Goal: Information Seeking & Learning: Check status

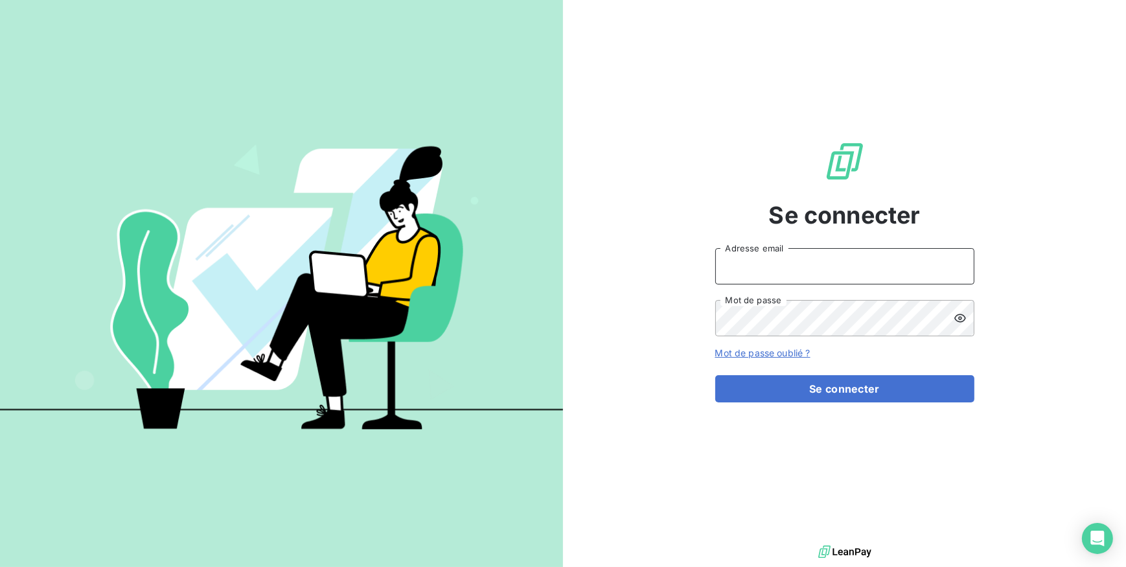
type input "[EMAIL_ADDRESS][DOMAIN_NAME]"
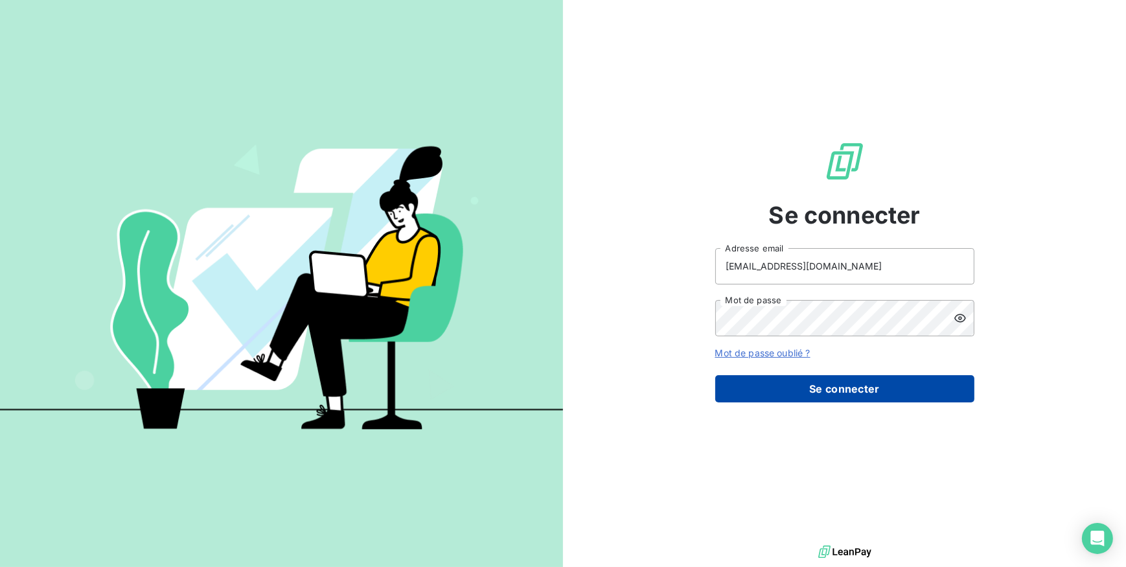
click at [806, 389] on button "Se connecter" at bounding box center [844, 388] width 259 height 27
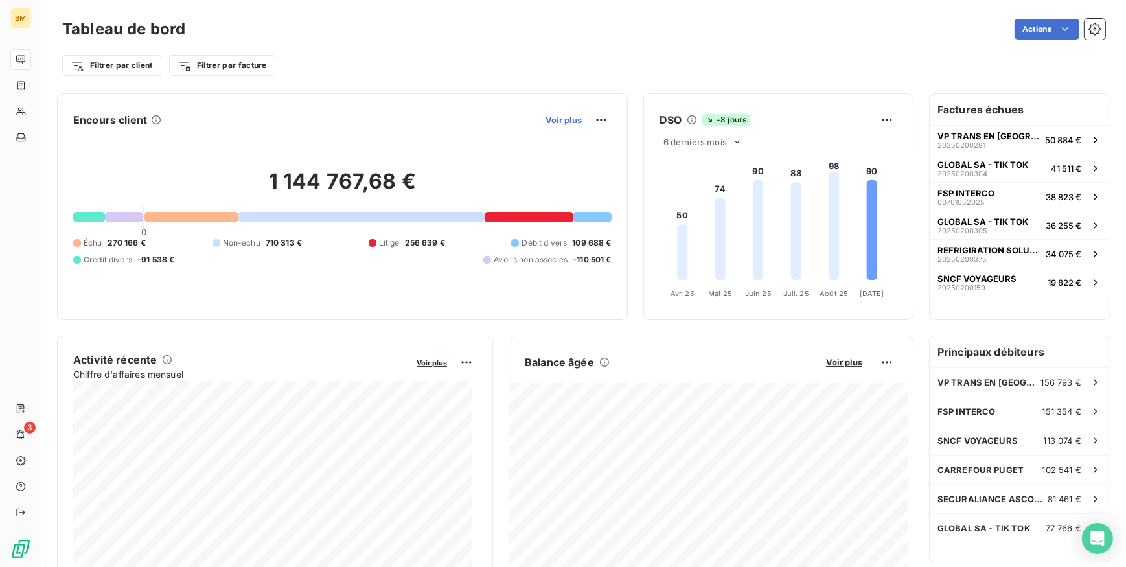
click at [548, 116] on span "Voir plus" at bounding box center [564, 120] width 36 height 10
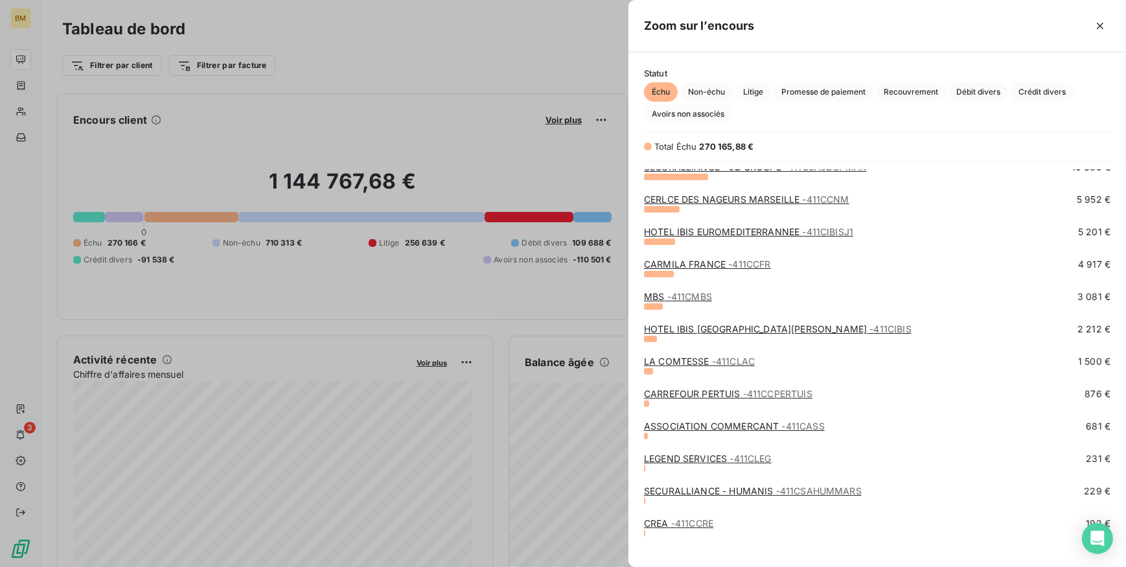
scroll to position [216, 0]
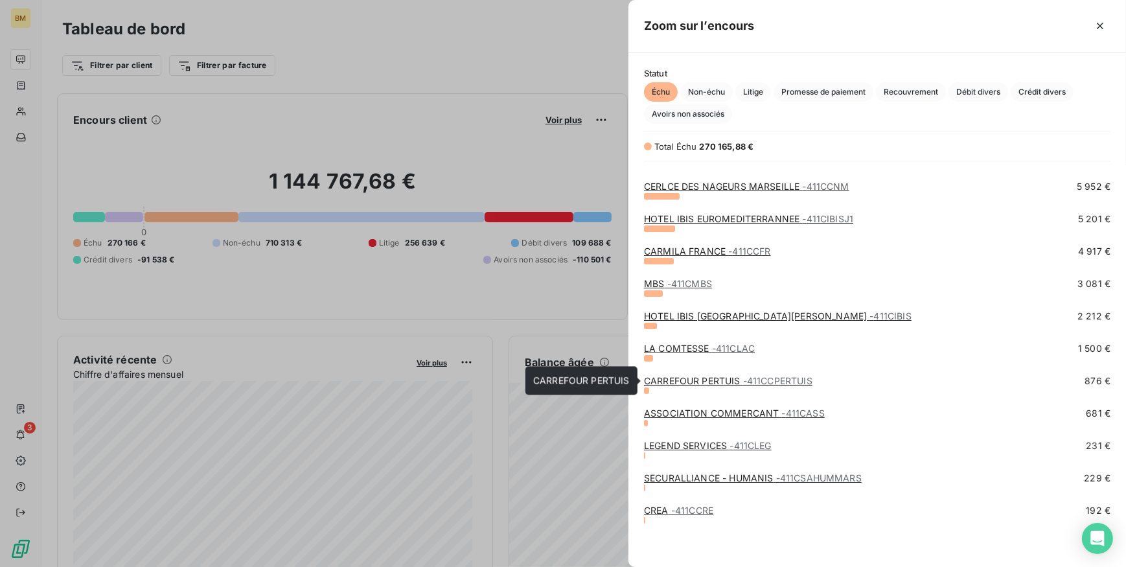
click at [775, 381] on span "- 411CCPERTUIS" at bounding box center [777, 380] width 69 height 11
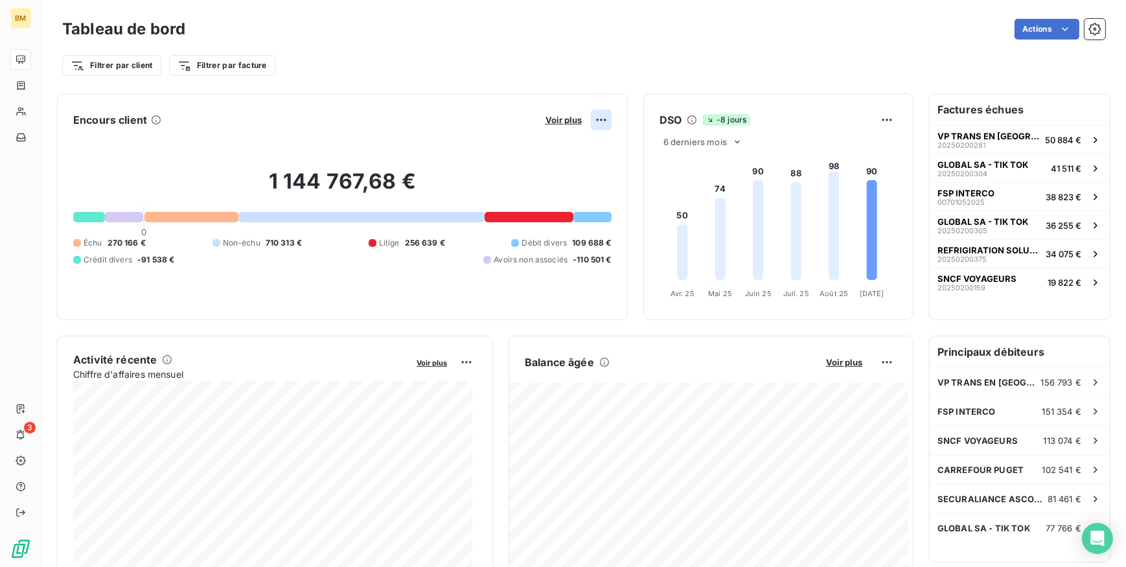
click at [595, 119] on html "BM 3 Tableau de bord Actions Filtrer par client Filtrer par facture Encours cli…" at bounding box center [563, 283] width 1126 height 567
click at [546, 113] on html "BM 3 Tableau de bord Actions Filtrer par client Filtrer par facture Encours cli…" at bounding box center [563, 283] width 1126 height 567
click at [553, 117] on span "Voir plus" at bounding box center [564, 120] width 36 height 10
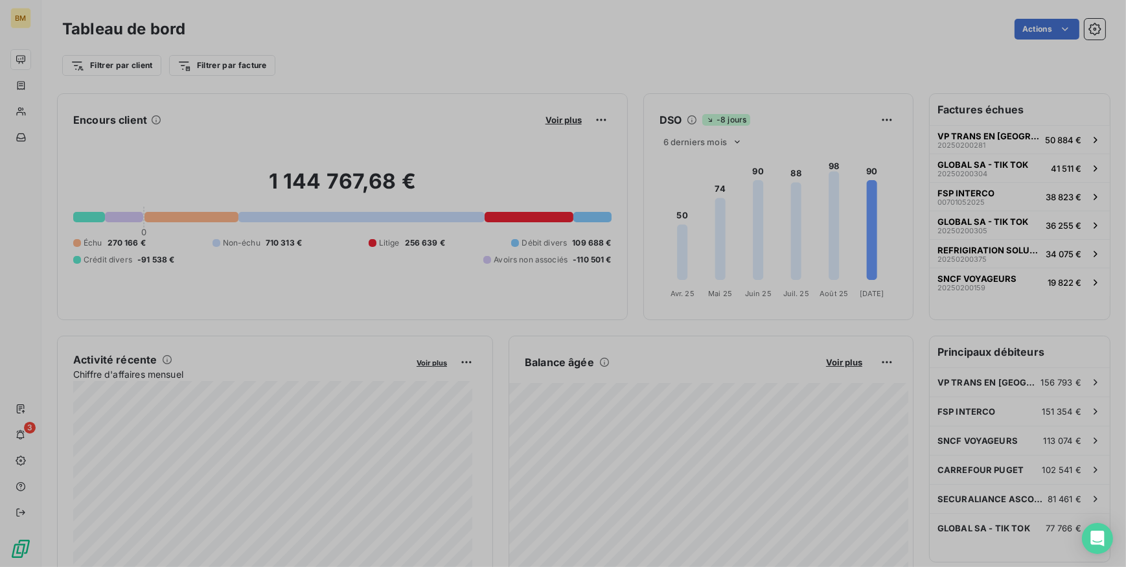
scroll to position [557, 489]
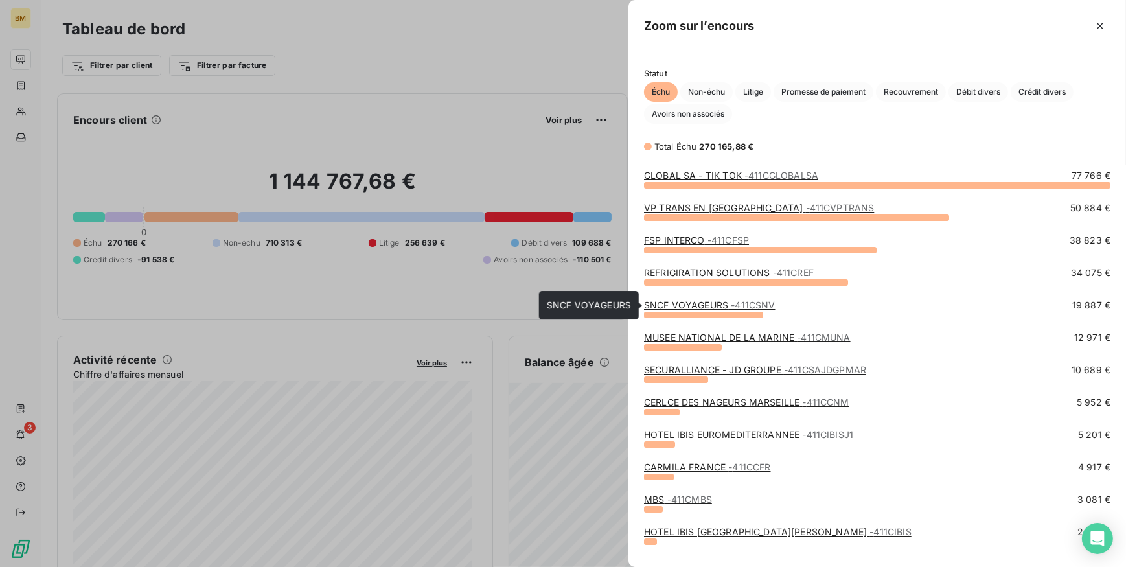
click at [745, 308] on span "- 411CSNV" at bounding box center [753, 304] width 44 height 11
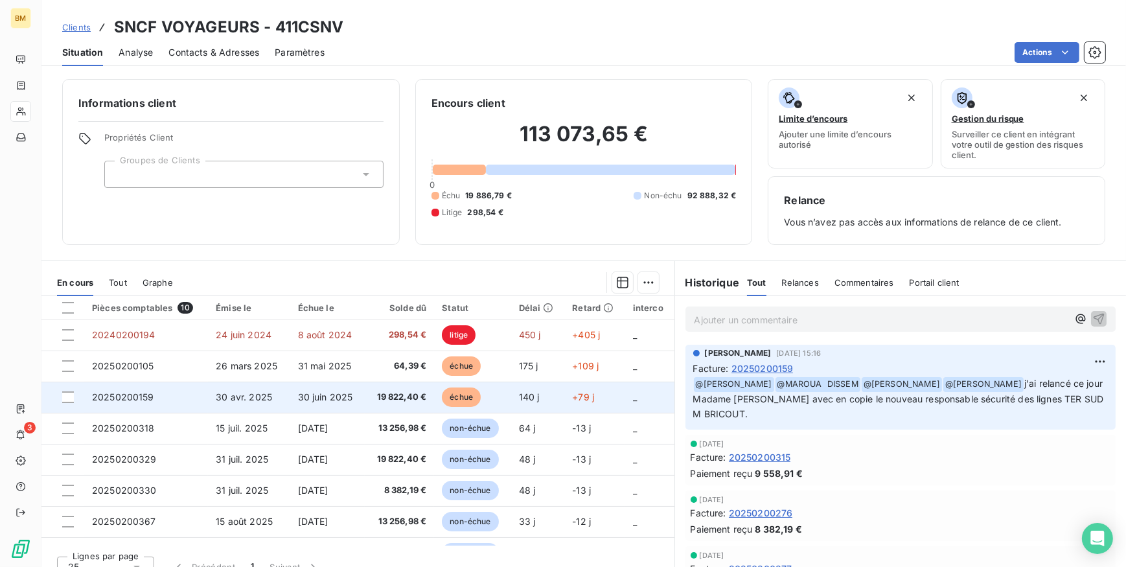
click at [395, 395] on span "19 822,40 €" at bounding box center [400, 397] width 54 height 13
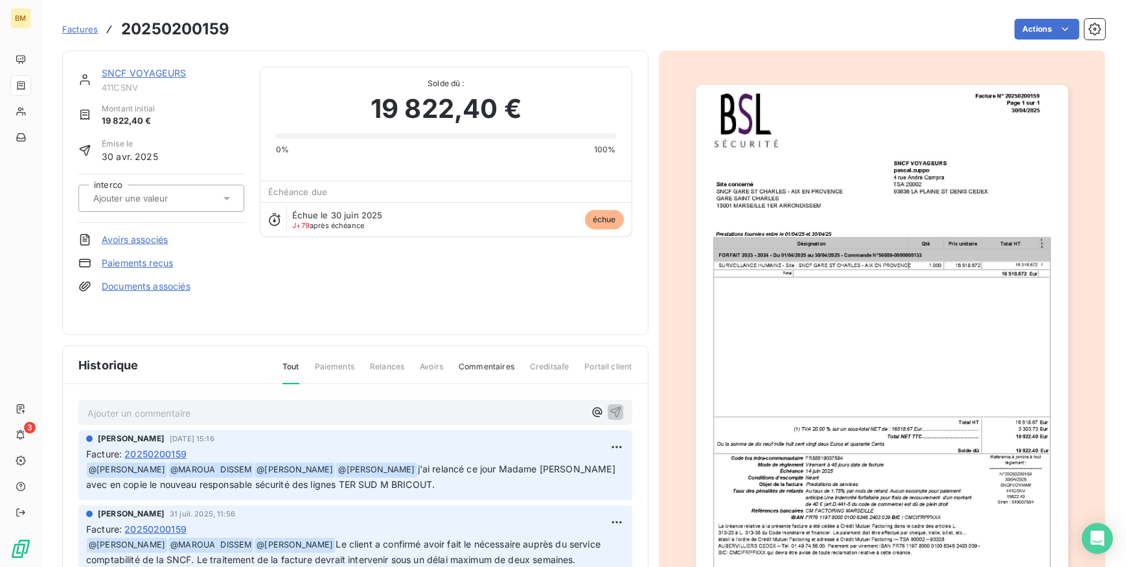
click at [169, 410] on p "Ajouter un commentaire ﻿" at bounding box center [335, 413] width 497 height 16
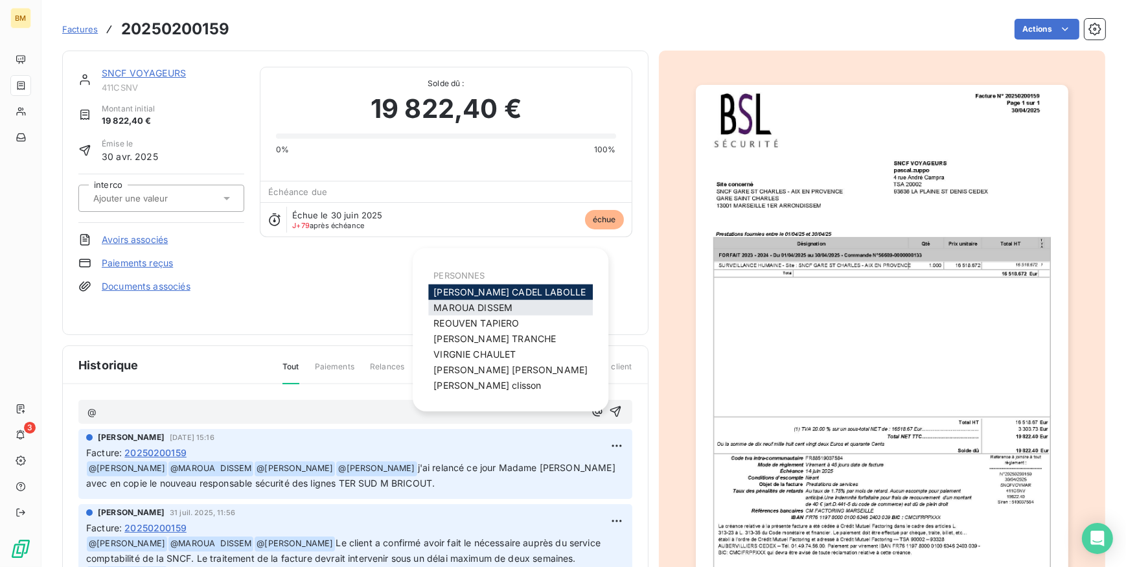
click at [444, 306] on span "MAROUA DISSEM" at bounding box center [472, 307] width 79 height 11
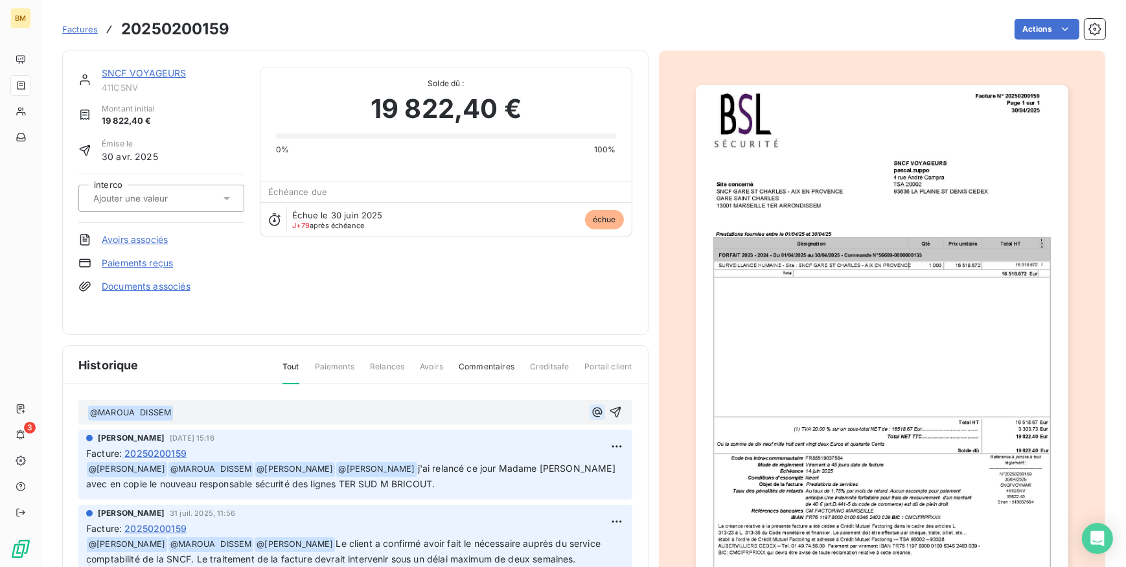
click at [592, 413] on icon "button" at bounding box center [597, 412] width 10 height 10
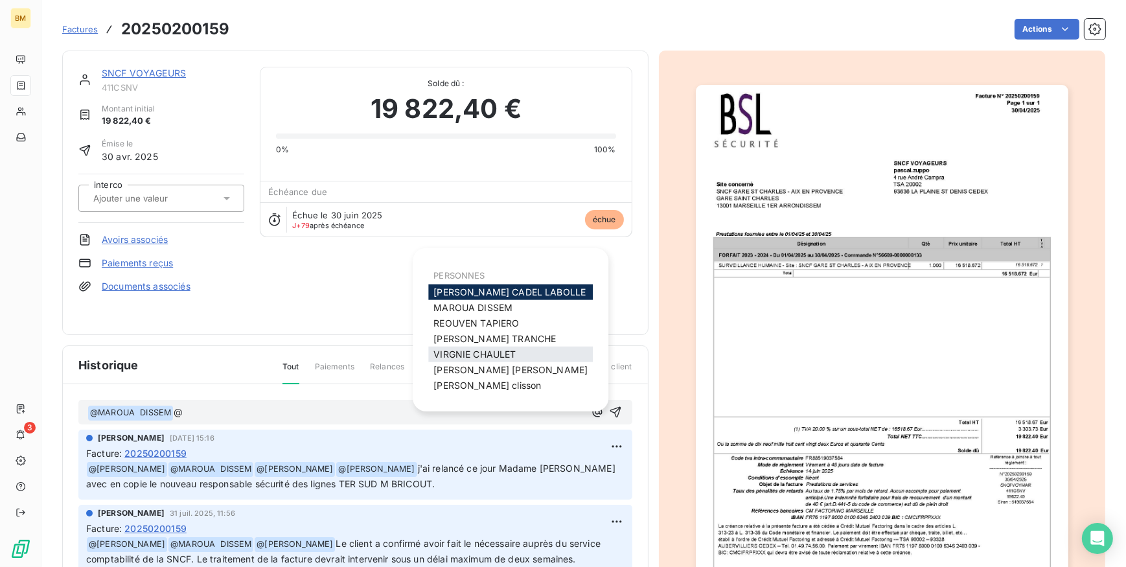
click at [478, 355] on span "[PERSON_NAME]" at bounding box center [474, 354] width 82 height 11
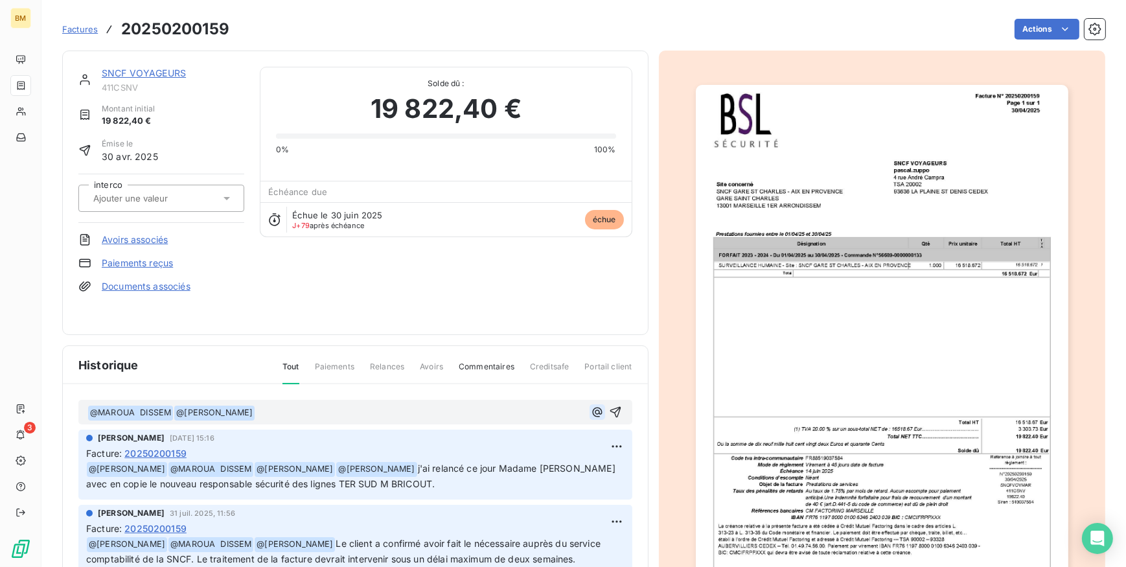
click at [592, 410] on icon "button" at bounding box center [597, 412] width 10 height 10
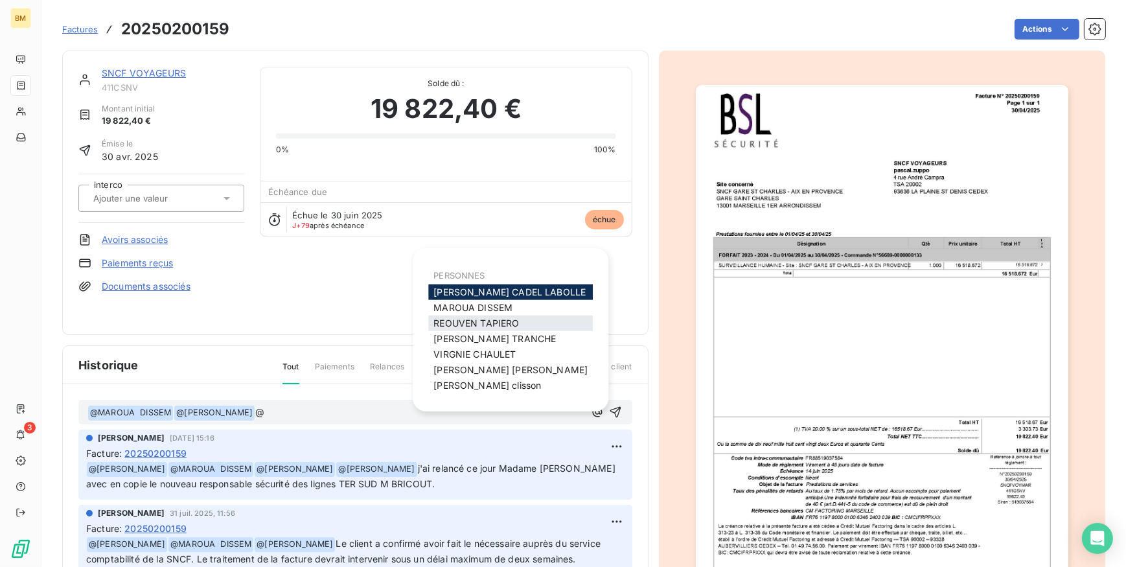
click at [485, 326] on span "[PERSON_NAME]" at bounding box center [476, 322] width 86 height 11
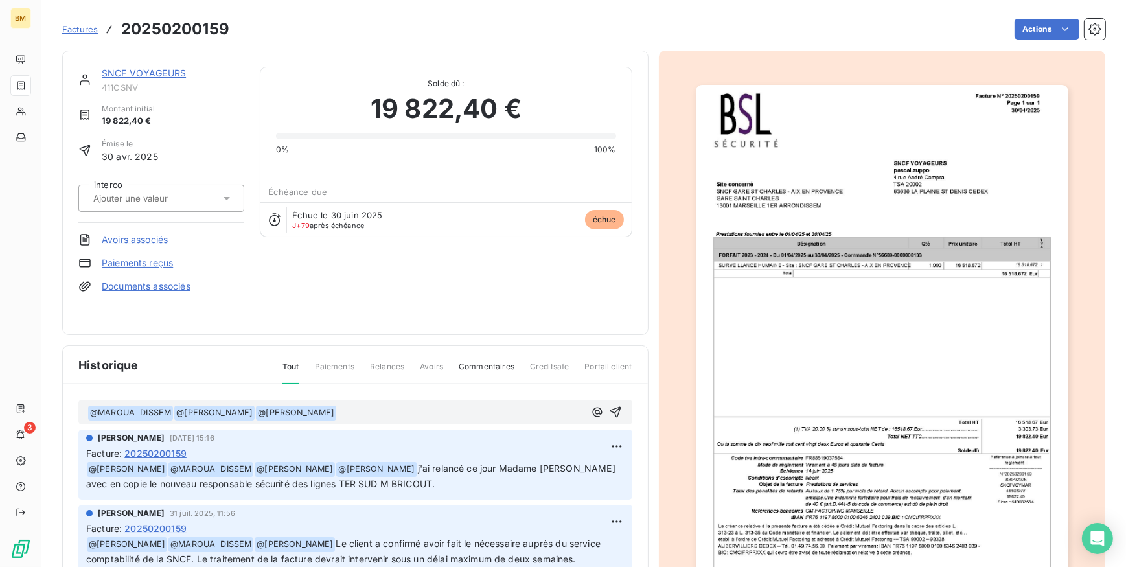
click at [411, 413] on p "﻿ @ MAROUA DISSEM ﻿ ﻿ @ [PERSON_NAME] ﻿ ﻿ @ [PERSON_NAME] ﻿ ﻿" at bounding box center [335, 413] width 497 height 16
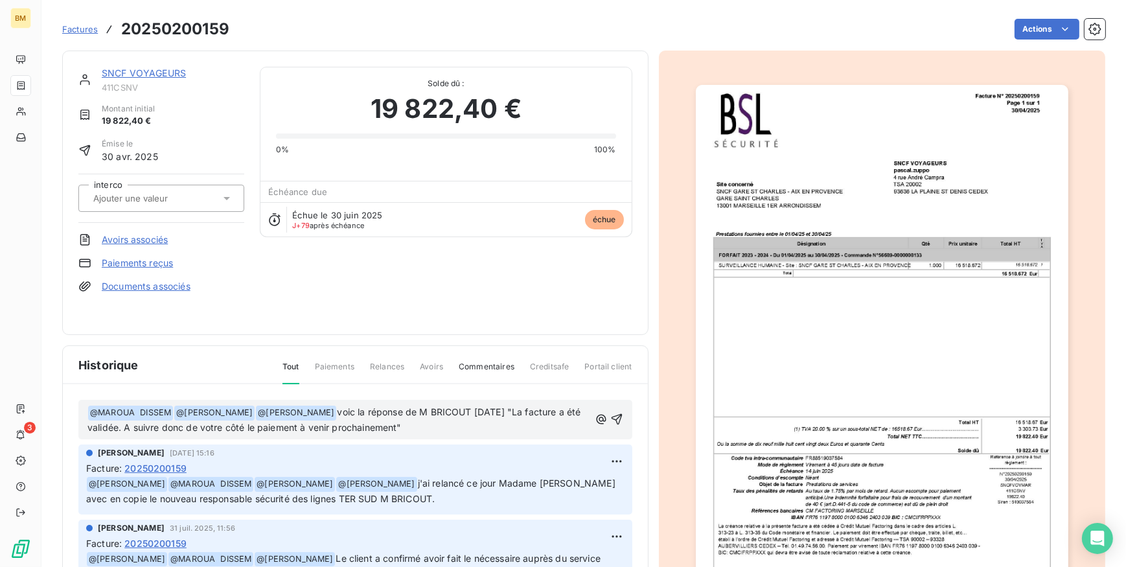
click at [369, 414] on span "voic la réponse de M BRICOUT [DATE] "La facture a été validée. A suivre donc de…" at bounding box center [335, 419] width 496 height 27
click at [494, 409] on span "voici la réponse de M BRICOUT [DATE] "La facture a été validée. A suivre donc d…" at bounding box center [336, 419] width 498 height 27
click at [548, 413] on span "voici la réponse de M BRICOUT le délegué de sûreté TER SUD "La facture a été va…" at bounding box center [337, 419] width 500 height 27
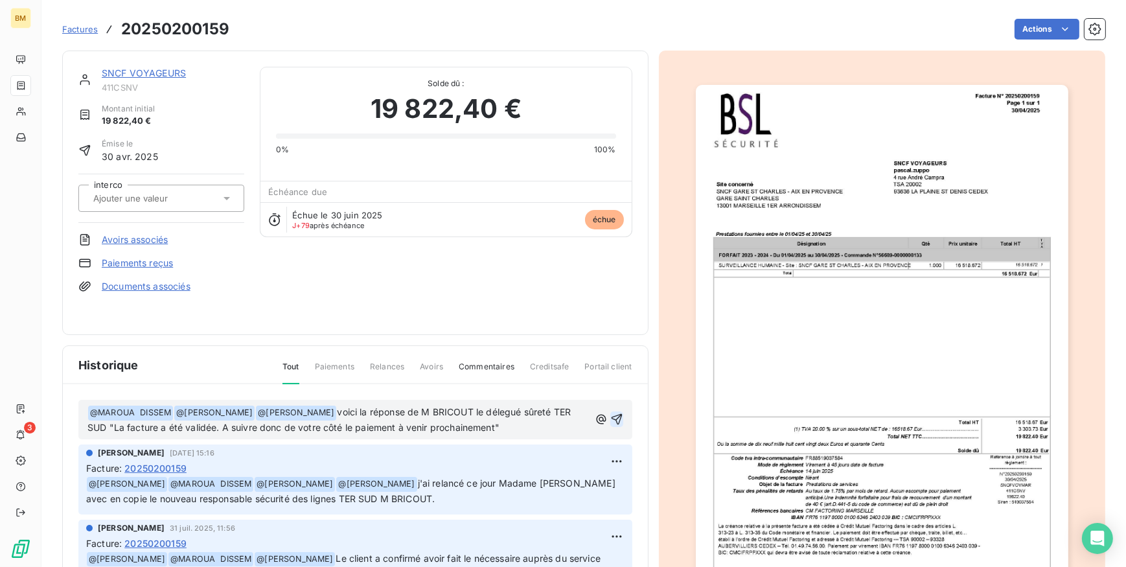
click at [610, 418] on icon "button" at bounding box center [616, 419] width 13 height 13
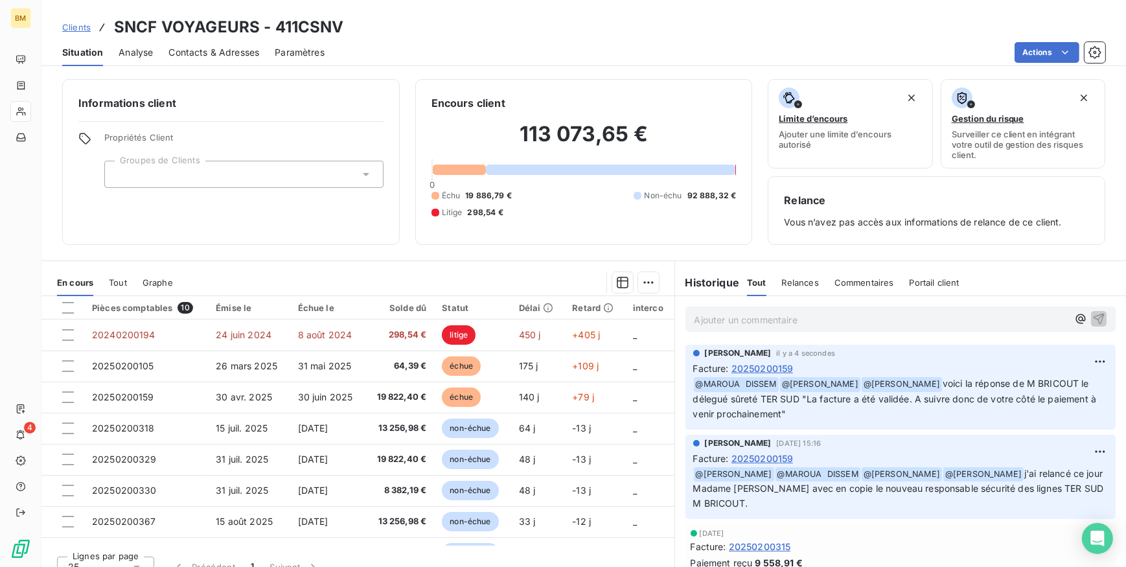
click at [248, 226] on div "Informations client Propriétés Client Groupes de Clients" at bounding box center [231, 162] width 338 height 166
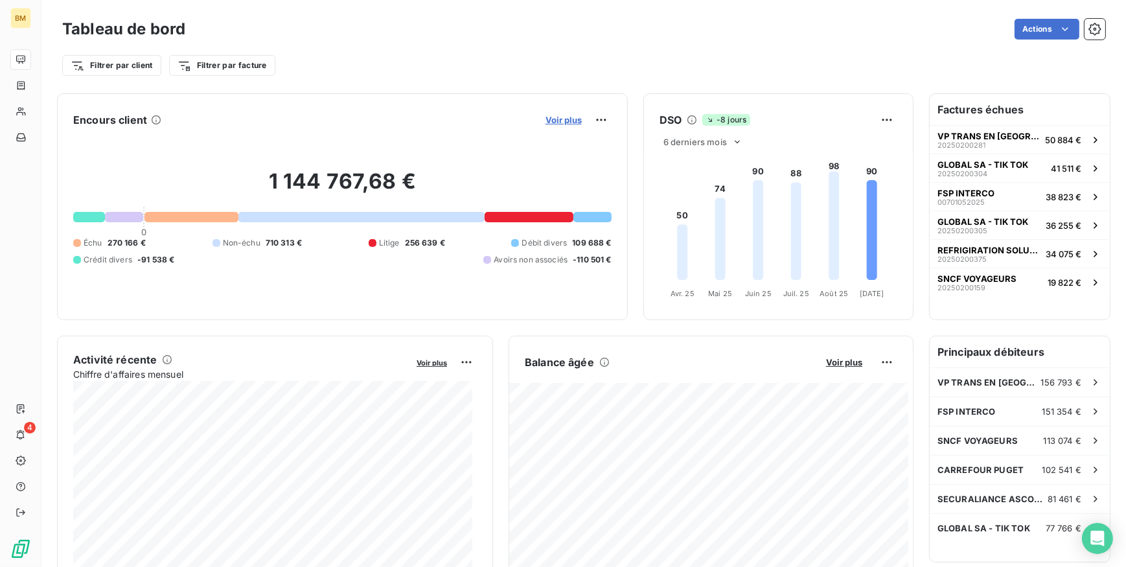
click at [553, 117] on span "Voir plus" at bounding box center [564, 120] width 36 height 10
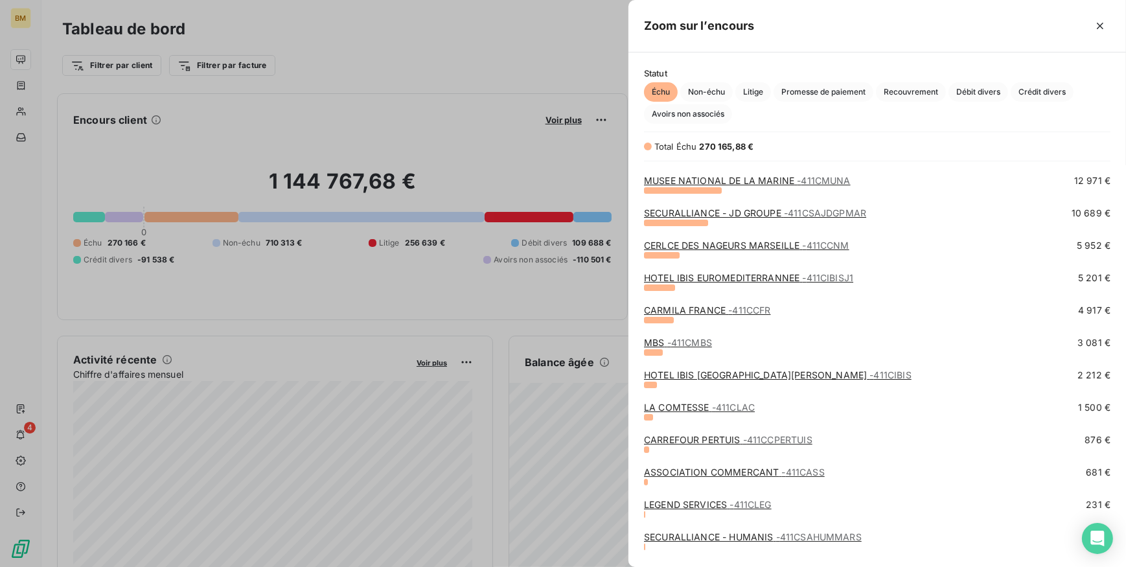
scroll to position [176, 0]
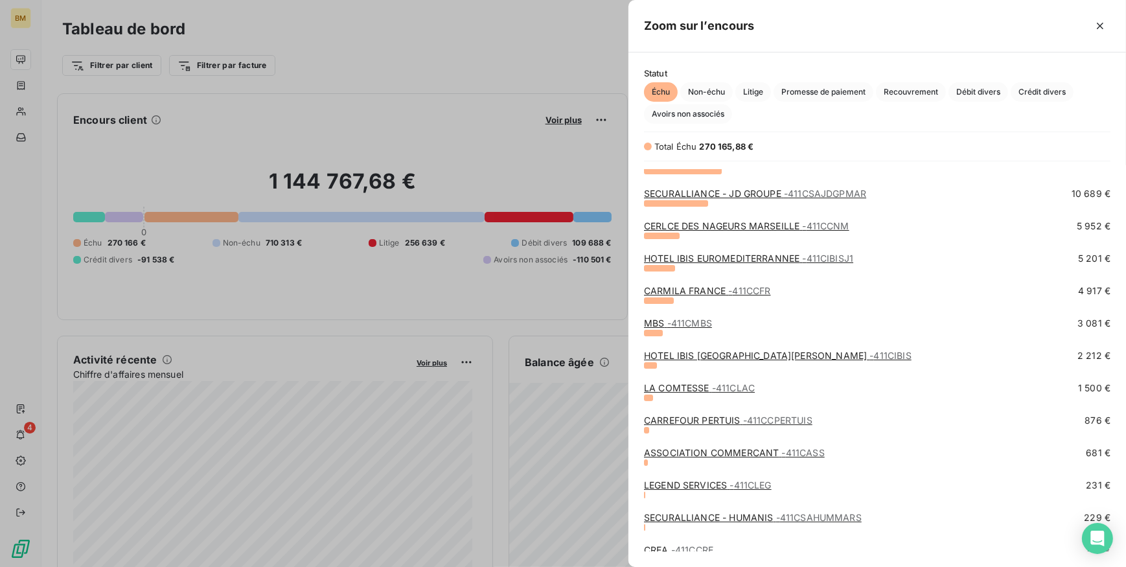
click at [680, 418] on link "CARREFOUR PERTUIS - 411CCPERTUIS" at bounding box center [728, 420] width 168 height 11
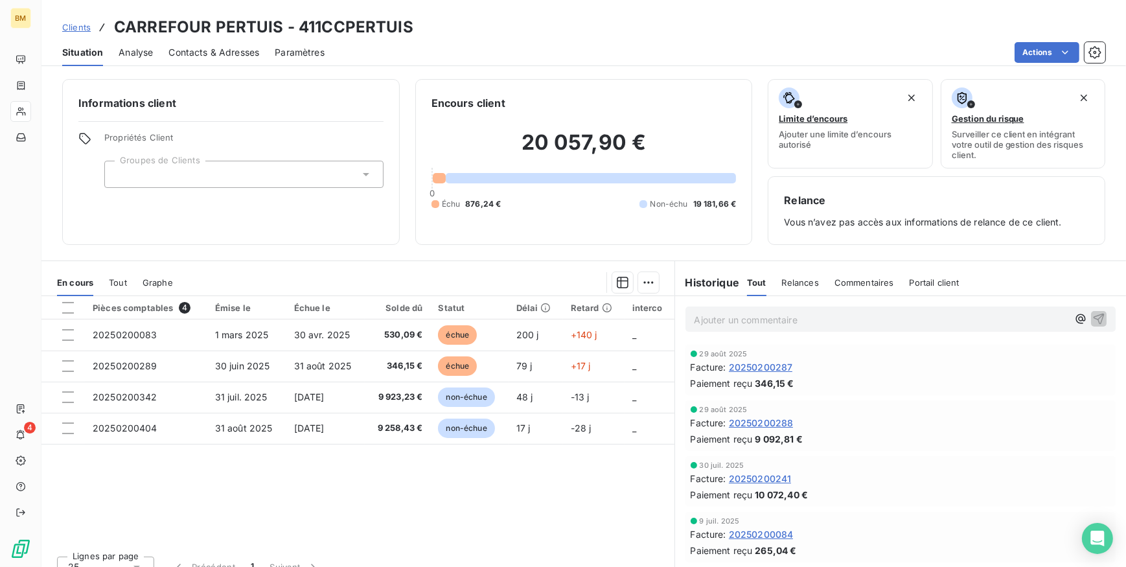
click at [569, 501] on div "Pièces comptables 4 Émise le Échue le Solde dû Statut Délai Retard interco 2025…" at bounding box center [357, 420] width 633 height 249
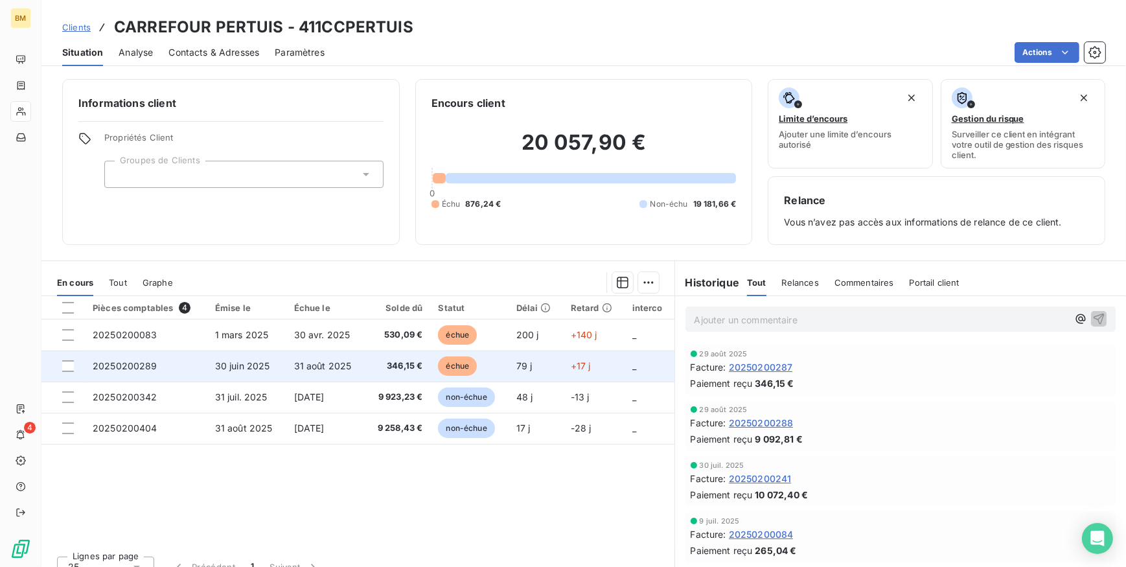
click at [296, 365] on span "31 août 2025" at bounding box center [323, 365] width 58 height 11
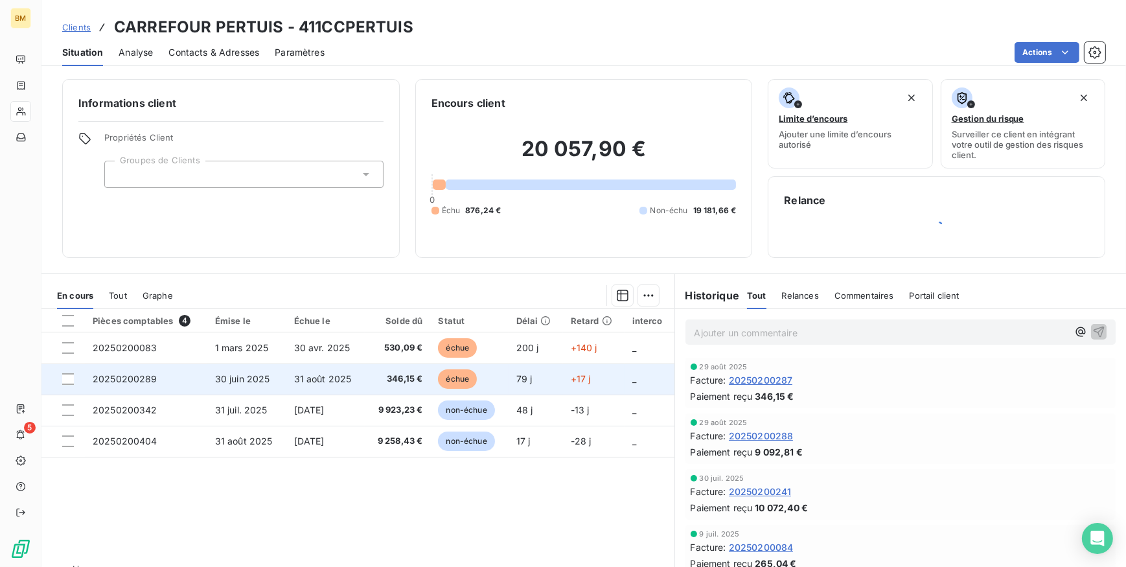
click at [398, 374] on span "346,15 €" at bounding box center [398, 379] width 50 height 13
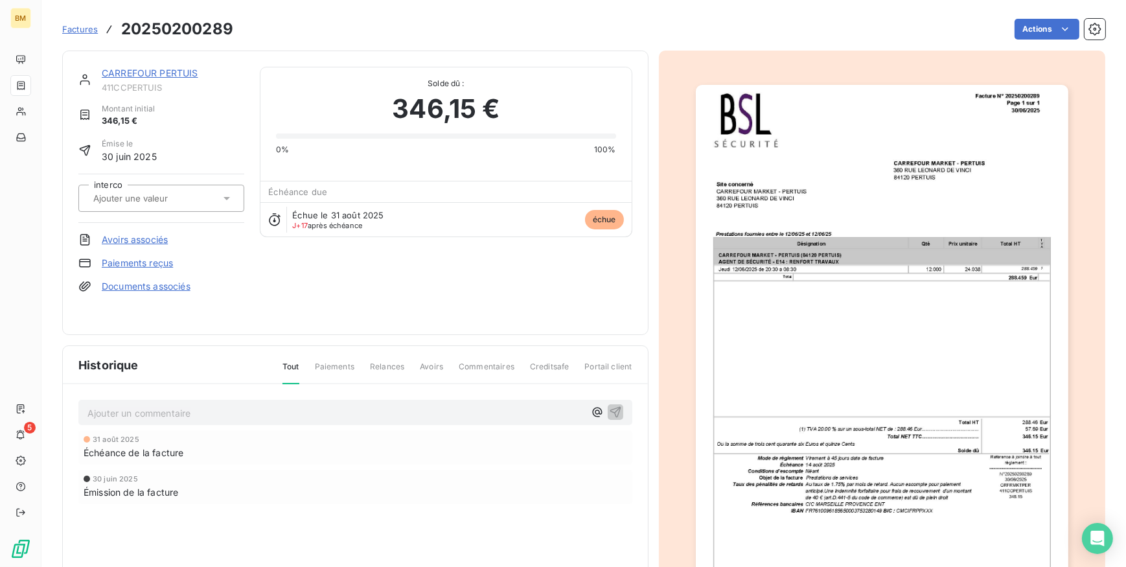
click at [121, 411] on p "Ajouter un commentaire ﻿" at bounding box center [335, 413] width 497 height 16
click at [594, 409] on icon "button" at bounding box center [597, 412] width 13 height 13
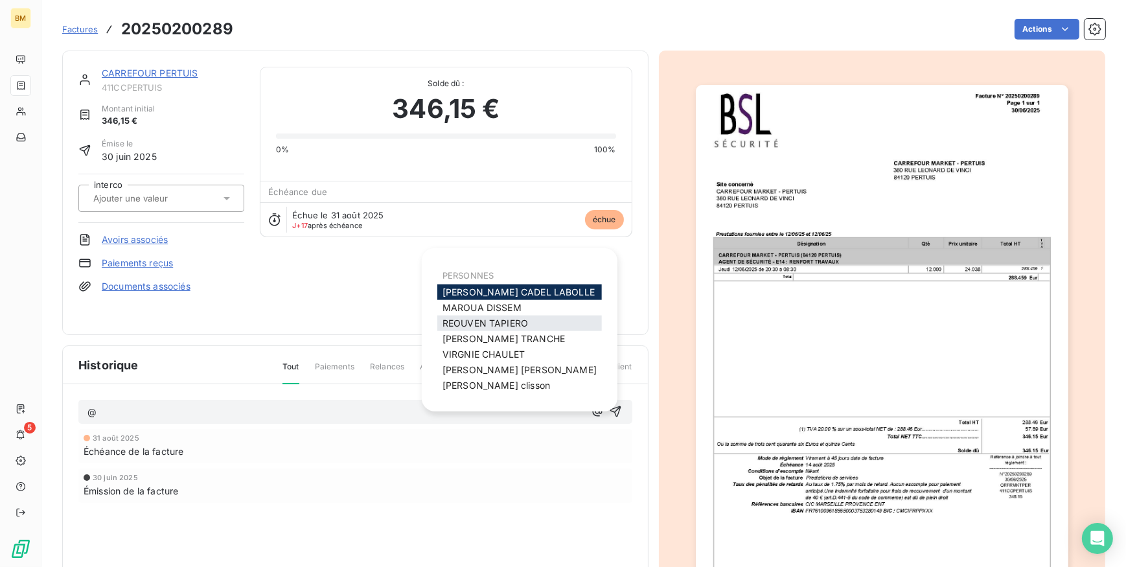
click at [471, 319] on span "[PERSON_NAME]" at bounding box center [486, 322] width 86 height 11
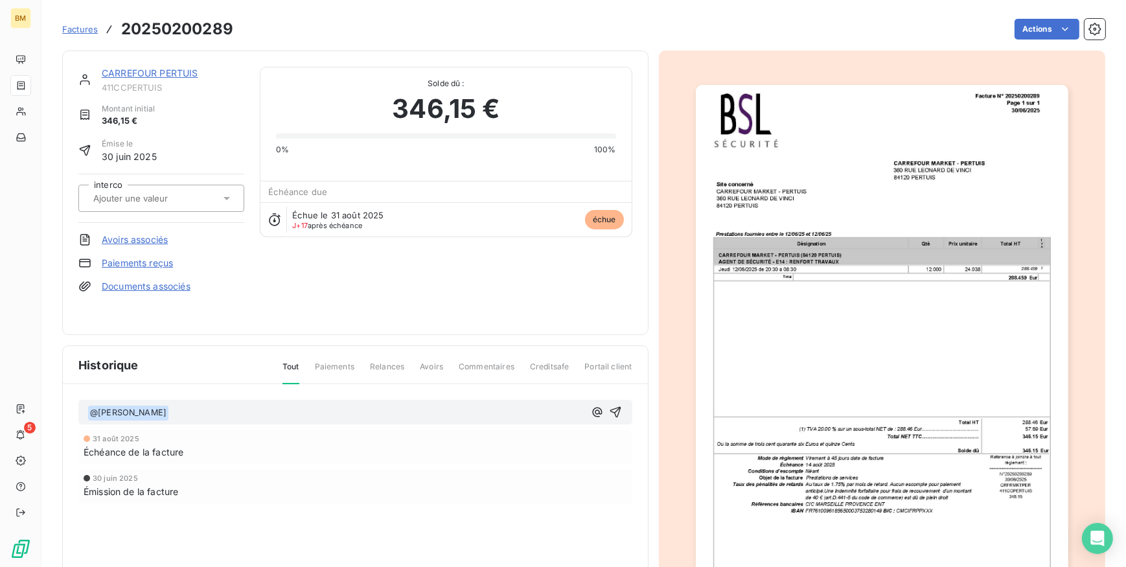
click at [582, 408] on div "﻿ @ [PERSON_NAME] ﻿ ﻿" at bounding box center [355, 412] width 536 height 17
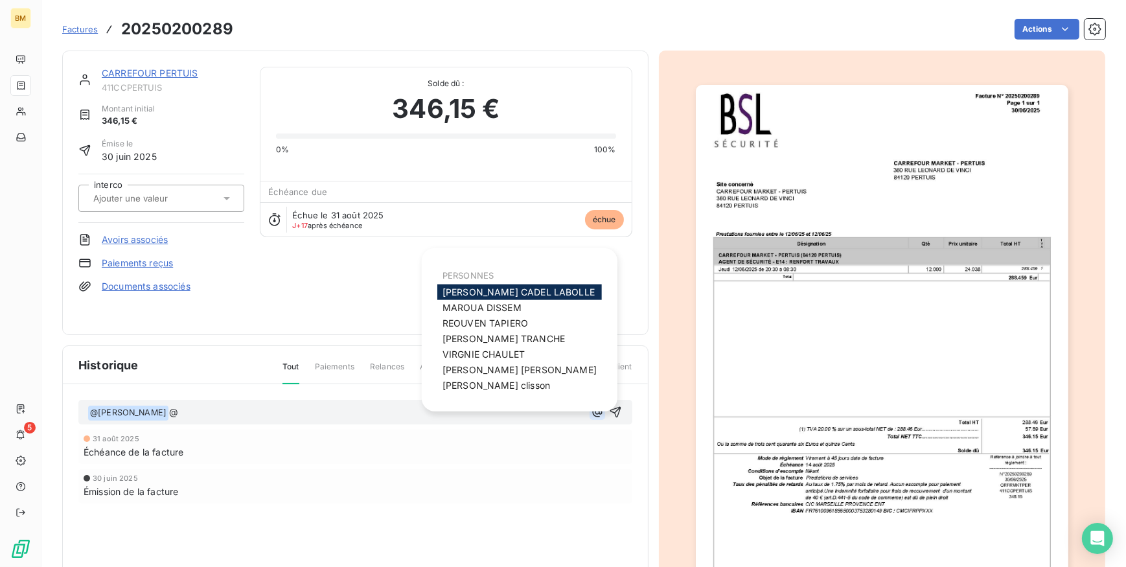
click at [591, 412] on icon "button" at bounding box center [597, 412] width 13 height 13
click at [481, 308] on span "MAROUA DISSEM" at bounding box center [482, 307] width 79 height 11
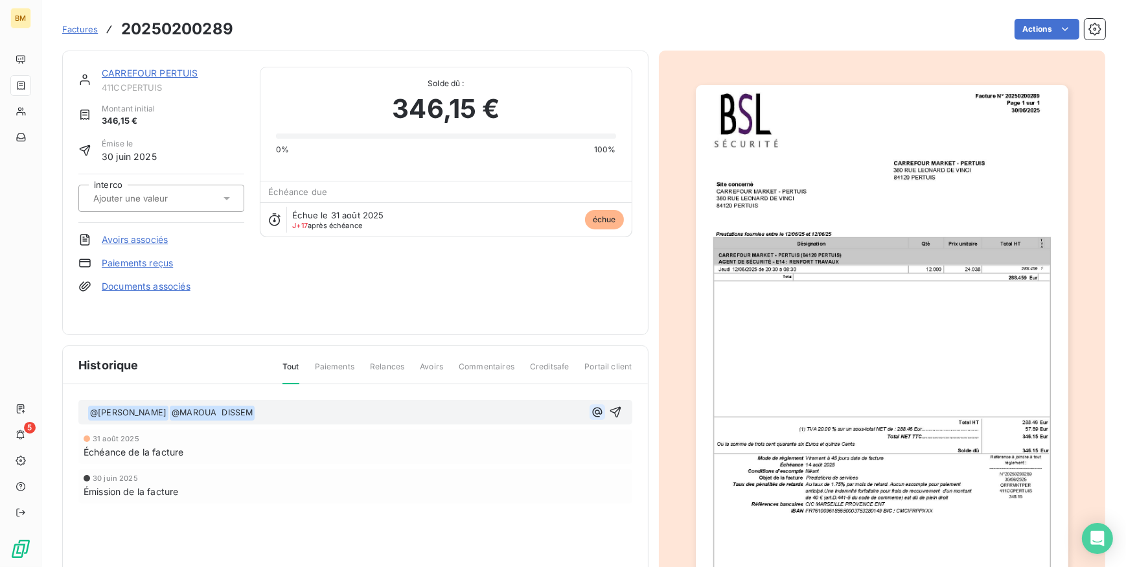
click at [593, 409] on icon "button" at bounding box center [597, 412] width 10 height 10
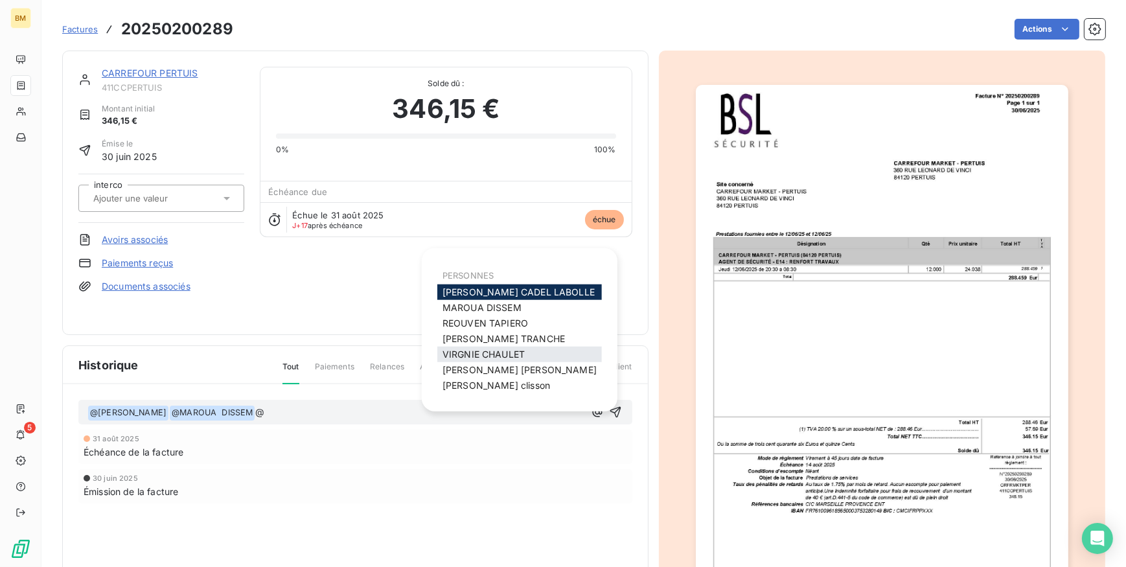
click at [493, 350] on span "[PERSON_NAME]" at bounding box center [484, 354] width 82 height 11
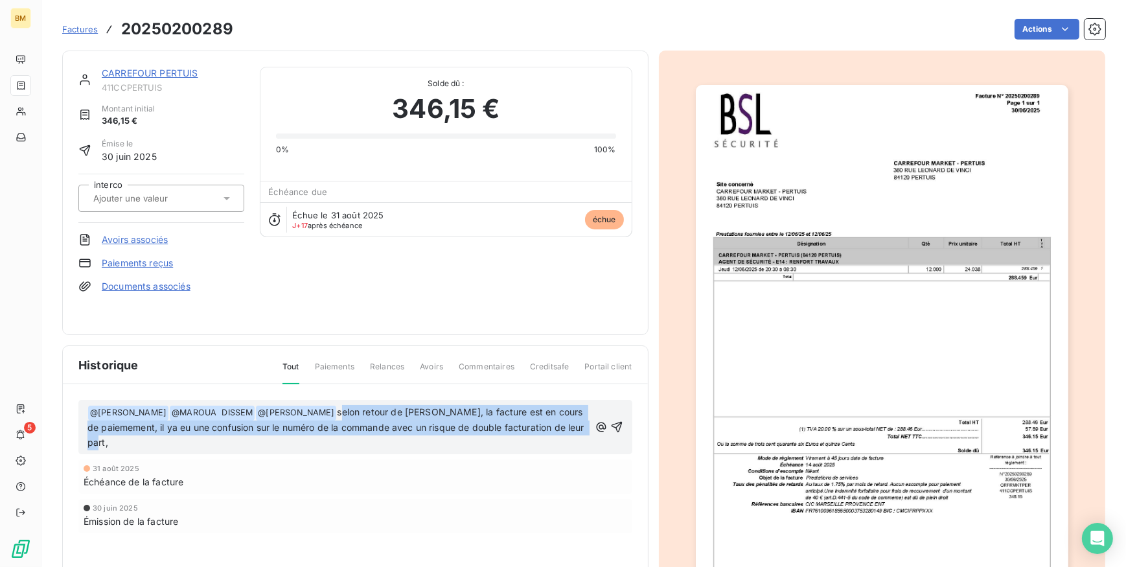
drag, startPoint x: 356, startPoint y: 411, endPoint x: 586, endPoint y: 449, distance: 233.1
click at [586, 449] on div "﻿ @ [PERSON_NAME] ﻿ ﻿ @ MAROUA DISSEM ﻿ ﻿ @ [PERSON_NAME] ﻿ selon retour de [PE…" at bounding box center [355, 427] width 554 height 54
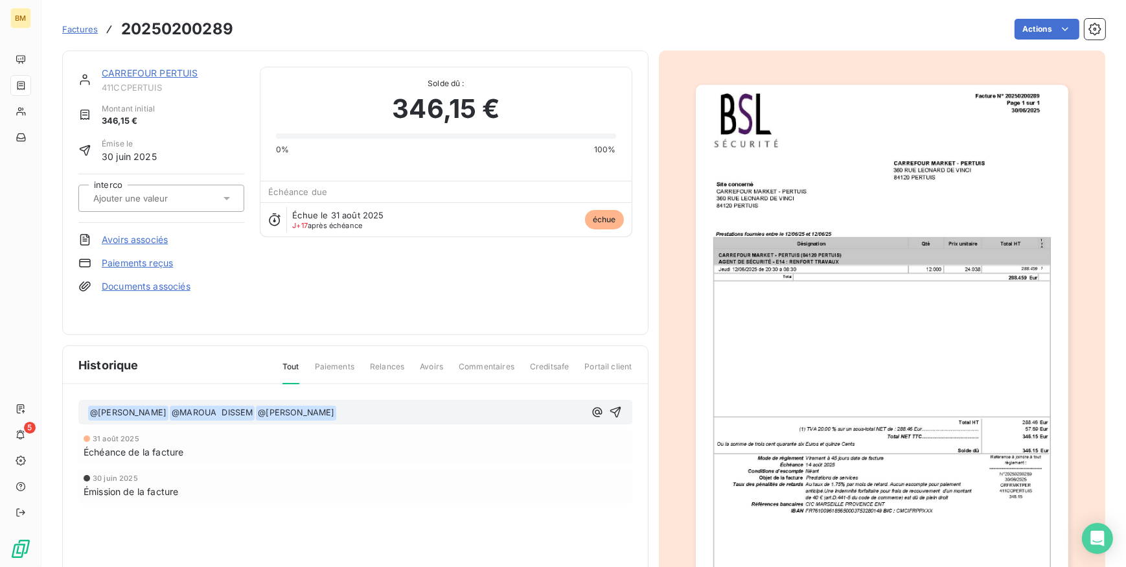
click at [375, 408] on p "﻿ @ [PERSON_NAME] ﻿ ﻿ @ MAROUA DISSEM ﻿ ﻿ @ [PERSON_NAME] ﻿" at bounding box center [335, 413] width 497 height 16
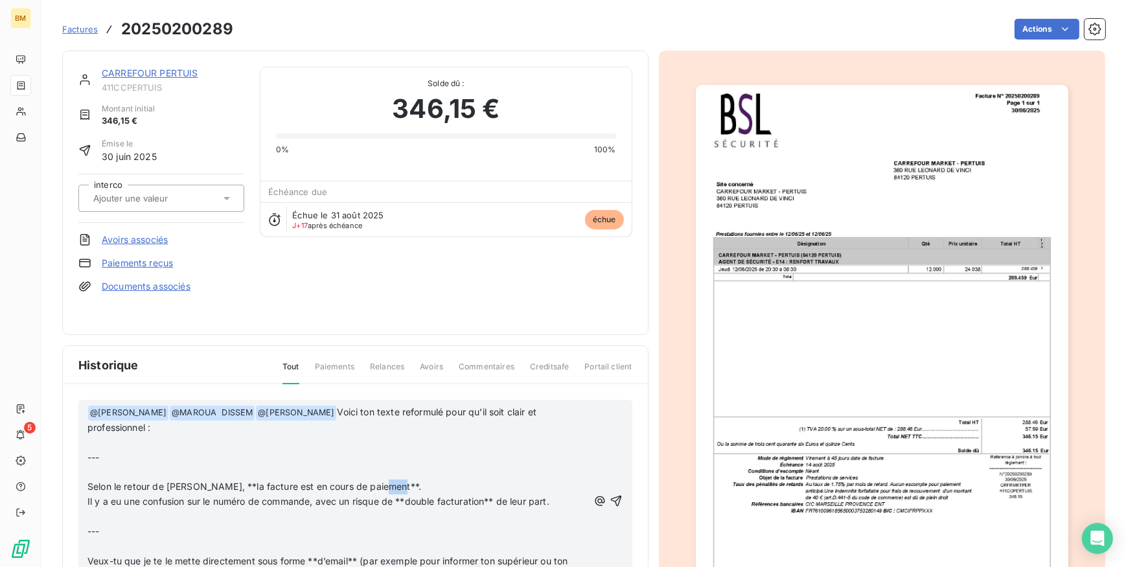
drag, startPoint x: 396, startPoint y: 484, endPoint x: 382, endPoint y: 484, distance: 14.3
click at [382, 484] on p "Selon le retour de [PERSON_NAME], **la facture est en cours de paiement**." at bounding box center [337, 486] width 501 height 15
click at [222, 484] on span "Selon le retour de [PERSON_NAME], **la facture est en cours de paiement" at bounding box center [248, 486] width 323 height 11
drag, startPoint x: 87, startPoint y: 484, endPoint x: 354, endPoint y: 407, distance: 278.5
click at [354, 407] on div "﻿ @ [PERSON_NAME] ﻿ ﻿ @ MAROUA DISSEM ﻿ ﻿ @ [PERSON_NAME] ﻿ Voici ton texte ref…" at bounding box center [337, 501] width 501 height 193
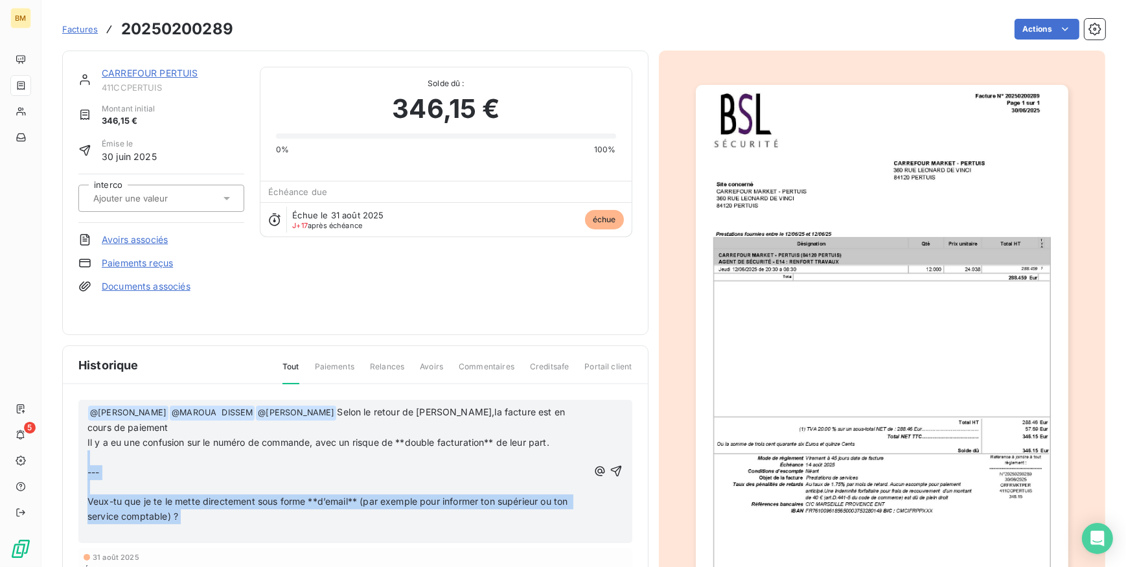
drag, startPoint x: 207, startPoint y: 523, endPoint x: 84, endPoint y: 457, distance: 140.0
click at [84, 457] on div "﻿ @ [PERSON_NAME] ﻿ ﻿ @ MAROUA DISSEM ﻿ ﻿ @ [PERSON_NAME] ﻿ Selon le retour de …" at bounding box center [355, 471] width 554 height 143
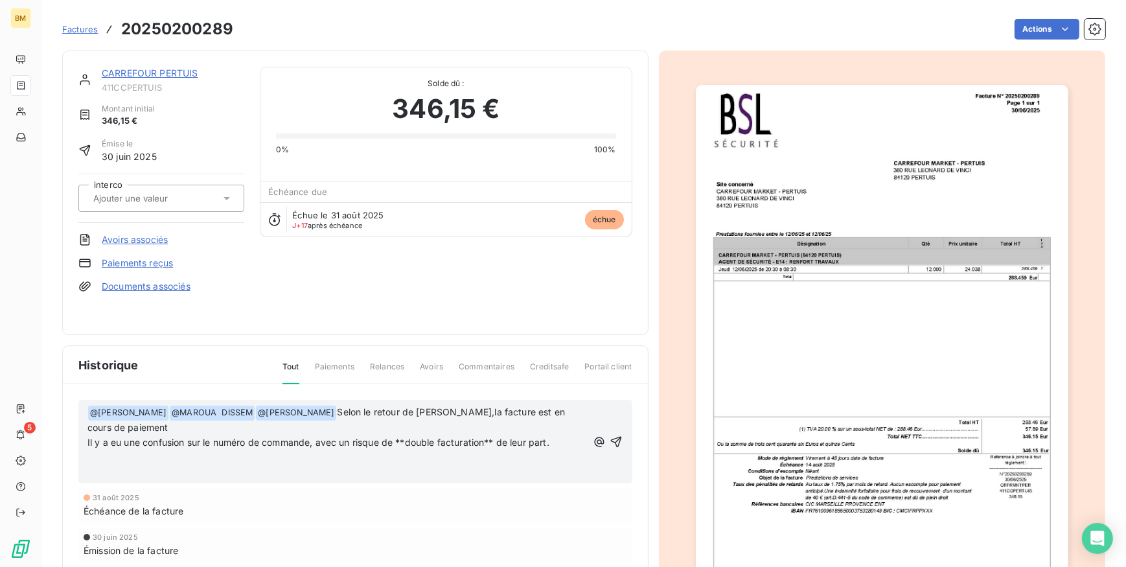
click at [139, 481] on div "﻿ @ [PERSON_NAME] ﻿ ﻿ @ MAROUA DISSEM ﻿ ﻿ @ [PERSON_NAME] ﻿ Selon le retour de …" at bounding box center [355, 442] width 554 height 84
click at [105, 475] on p "﻿" at bounding box center [337, 472] width 500 height 15
click at [499, 440] on span "Il y a eu une confusion sur le numéro de commande, avec un risque de **double f…" at bounding box center [318, 442] width 462 height 11
click at [409, 439] on span "Il y a eu une confusion sur le numéro de commande, avec un risque de **double f…" at bounding box center [313, 442] width 452 height 11
click at [478, 408] on span "Selon le retour de [PERSON_NAME],la facture est en cours de paiement" at bounding box center [327, 419] width 480 height 27
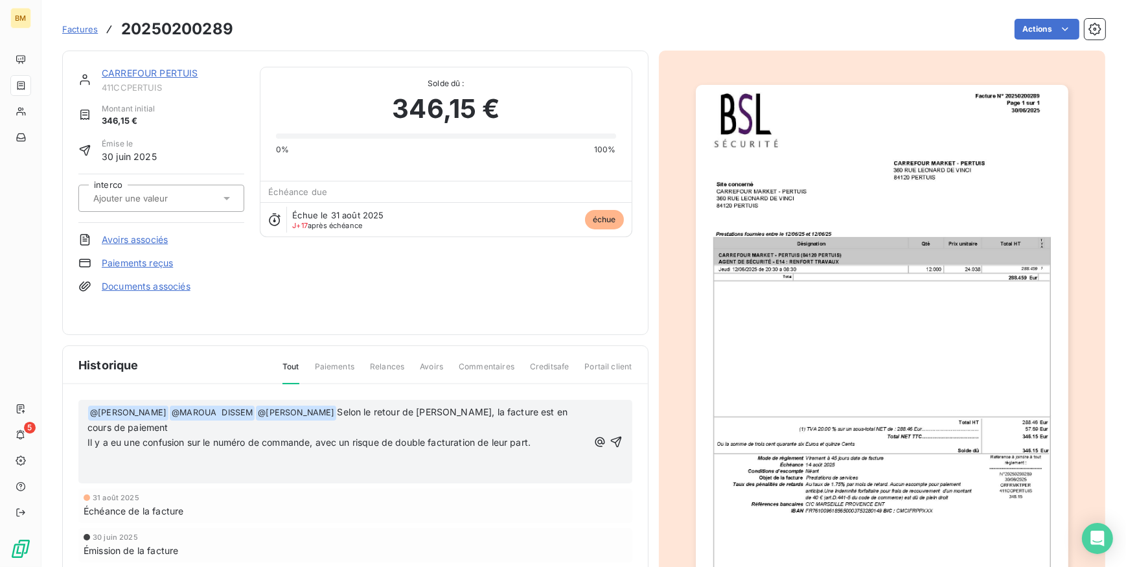
click at [163, 472] on p "﻿" at bounding box center [337, 472] width 500 height 15
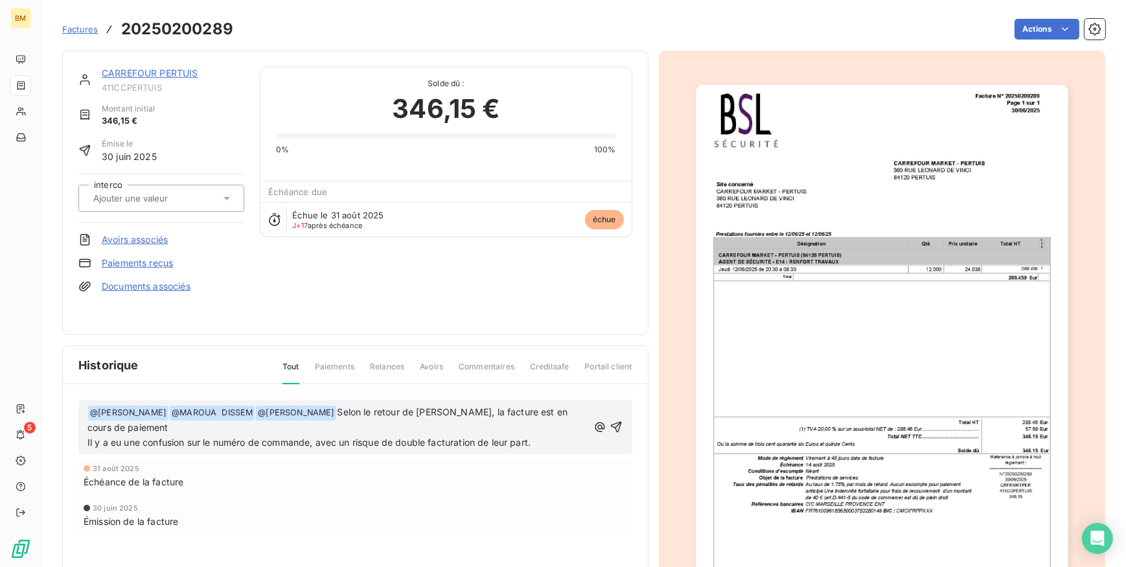
click at [86, 443] on div "﻿ @ [PERSON_NAME] ﻿ ﻿ @ MAROUA DISSEM ﻿ ﻿ @ [PERSON_NAME] ﻿ Selon le retour de …" at bounding box center [355, 427] width 554 height 54
click at [87, 442] on span "Il y a eu une confusion sur le numéro de commande, avec un risque de double fac…" at bounding box center [308, 442] width 443 height 11
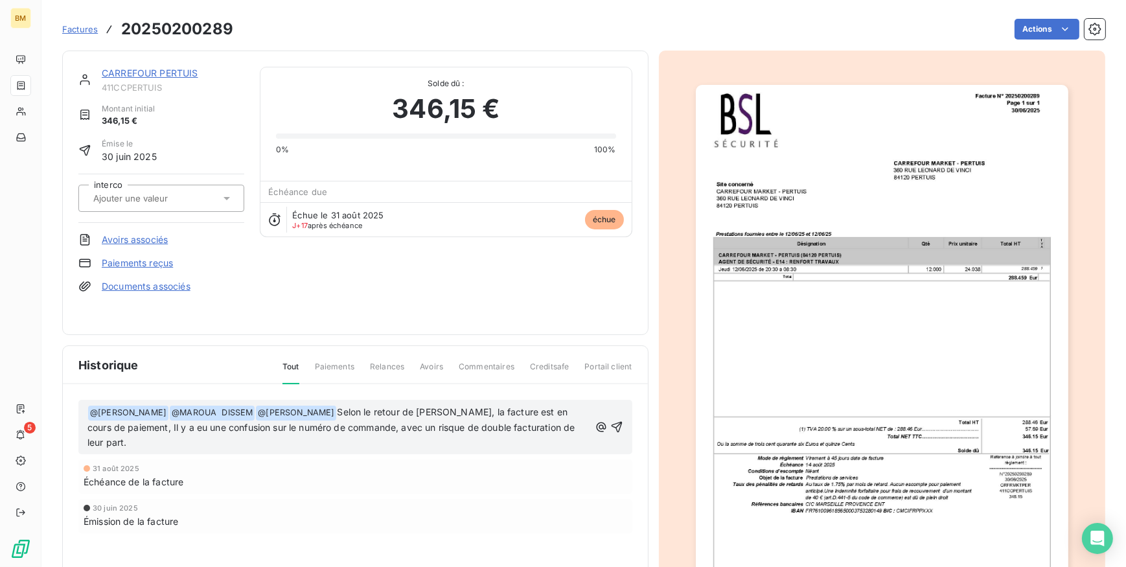
click at [125, 444] on p "﻿ @ [PERSON_NAME] ﻿ ﻿ @ MAROUA DISSEM ﻿ ﻿ @ [PERSON_NAME] ﻿ Selon le retour de …" at bounding box center [338, 427] width 502 height 45
click at [613, 424] on icon "button" at bounding box center [616, 427] width 13 height 13
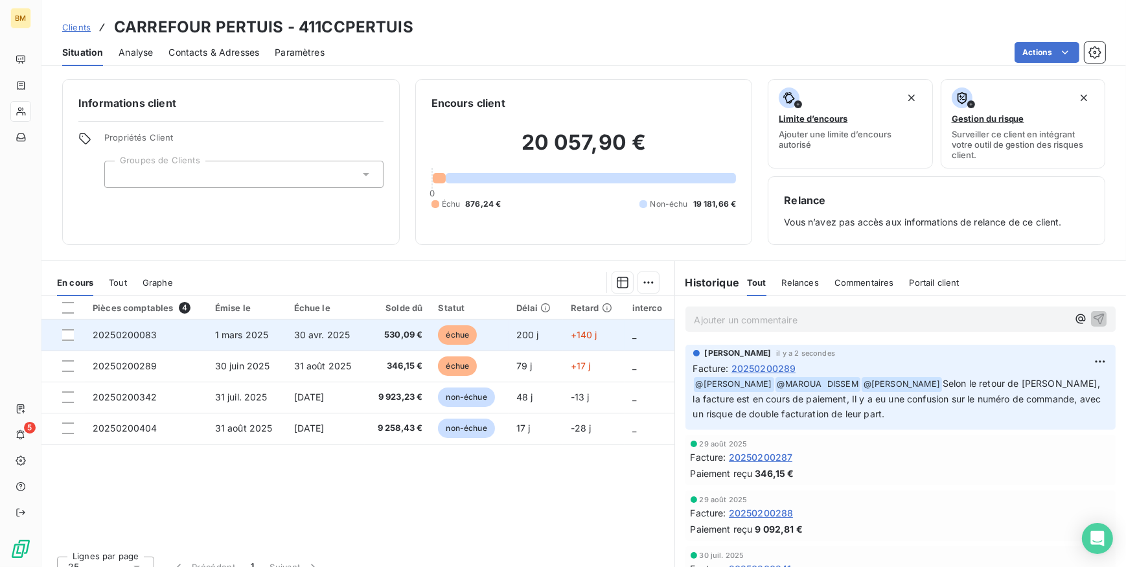
click at [326, 334] on span "30 avr. 2025" at bounding box center [322, 334] width 56 height 11
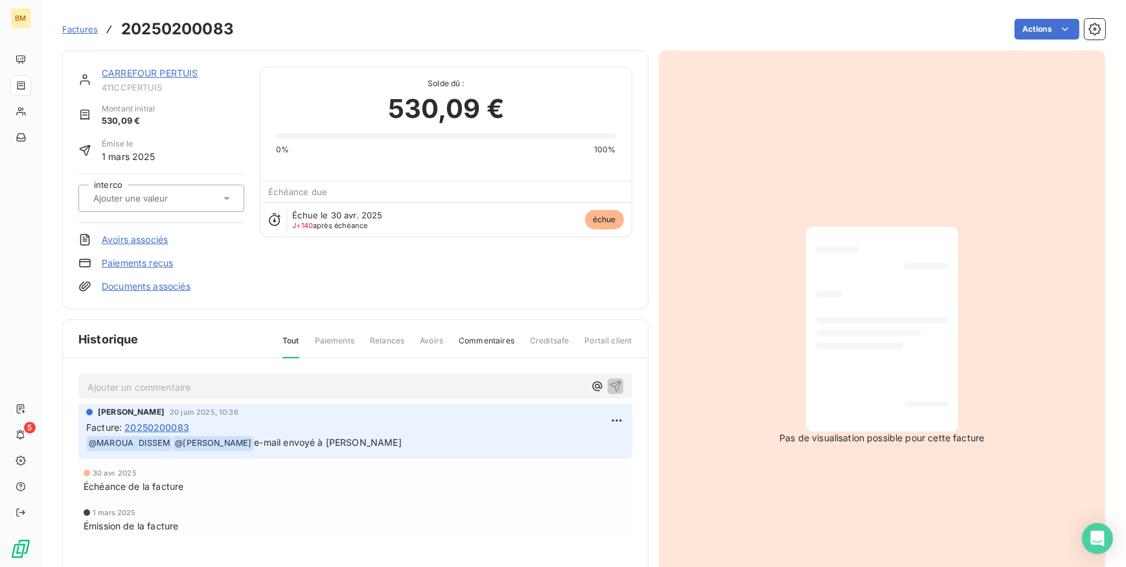
click at [188, 389] on p "Ajouter un commentaire ﻿" at bounding box center [335, 387] width 497 height 16
click at [594, 385] on icon "button" at bounding box center [597, 386] width 13 height 13
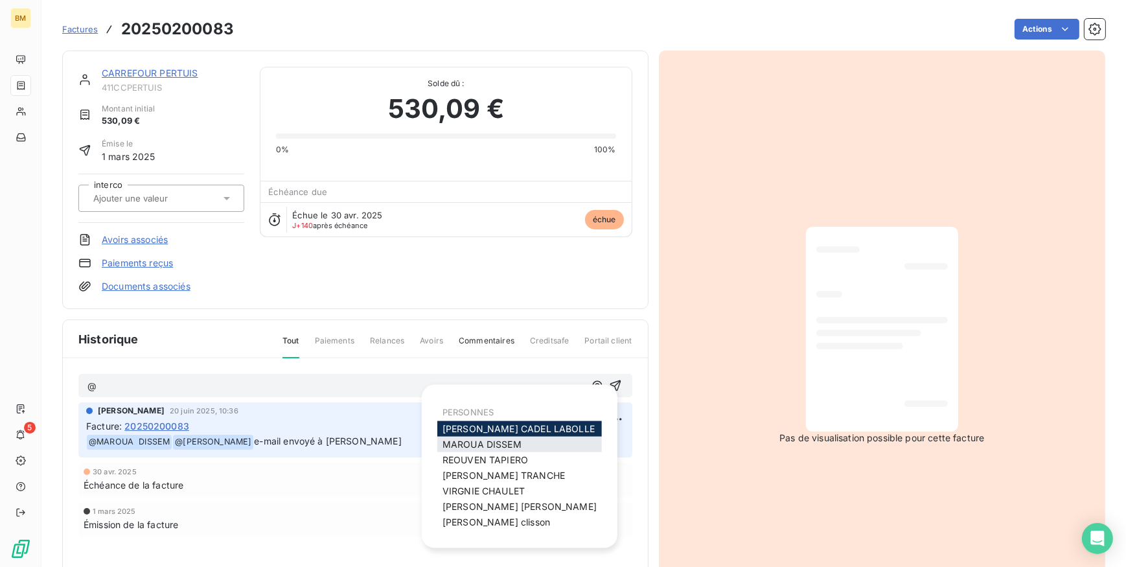
click at [513, 441] on span "MAROUA DISSEM" at bounding box center [482, 444] width 79 height 11
click at [591, 388] on icon "button" at bounding box center [597, 386] width 13 height 13
click at [521, 460] on span "[PERSON_NAME]" at bounding box center [486, 459] width 86 height 11
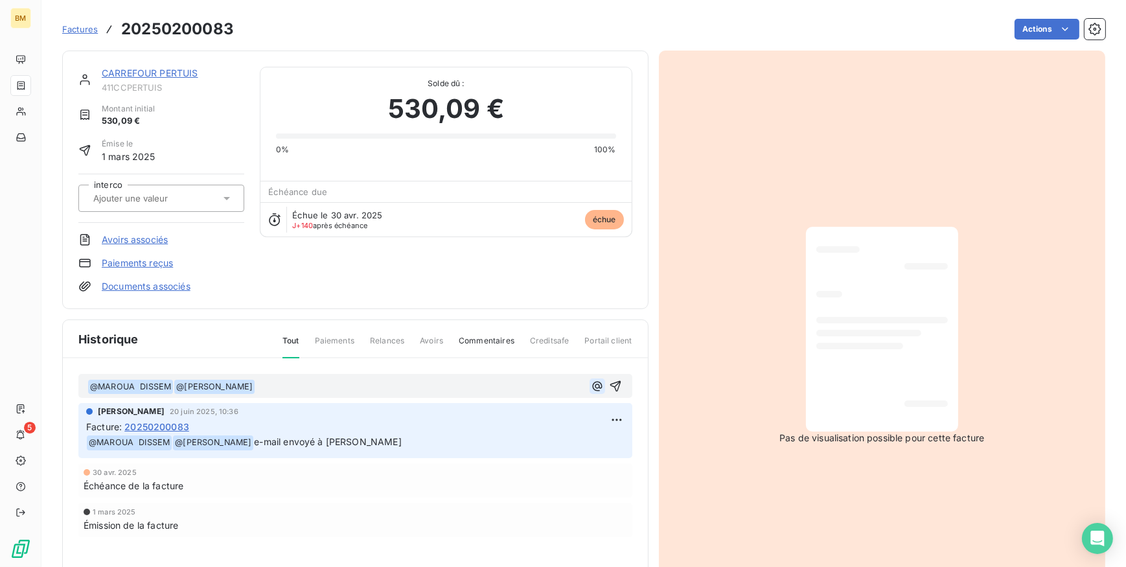
click at [592, 382] on icon "button" at bounding box center [597, 386] width 13 height 13
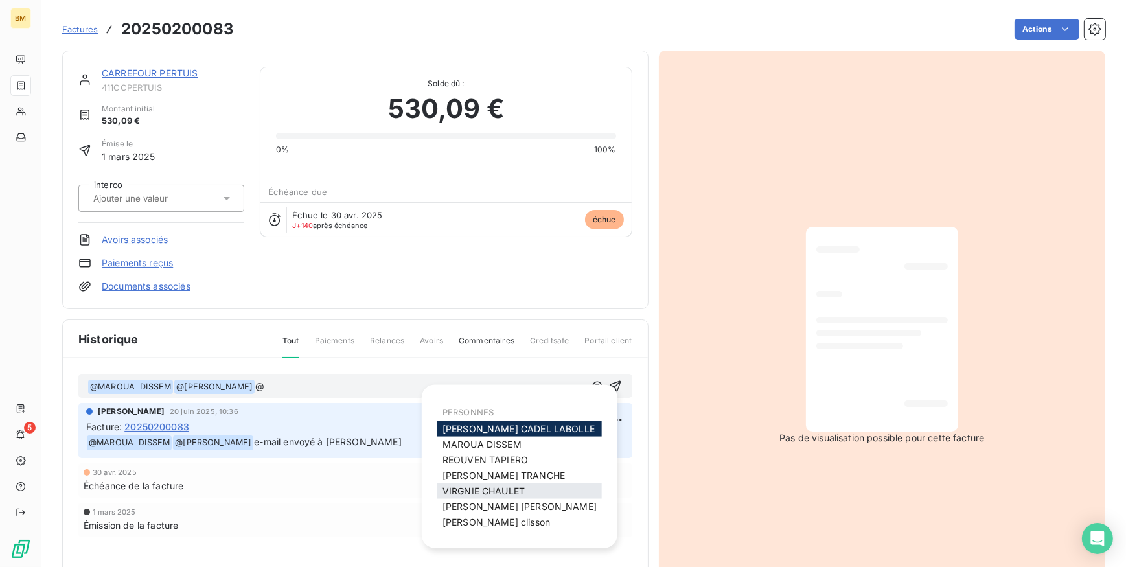
click at [514, 488] on span "[PERSON_NAME]" at bounding box center [484, 490] width 82 height 11
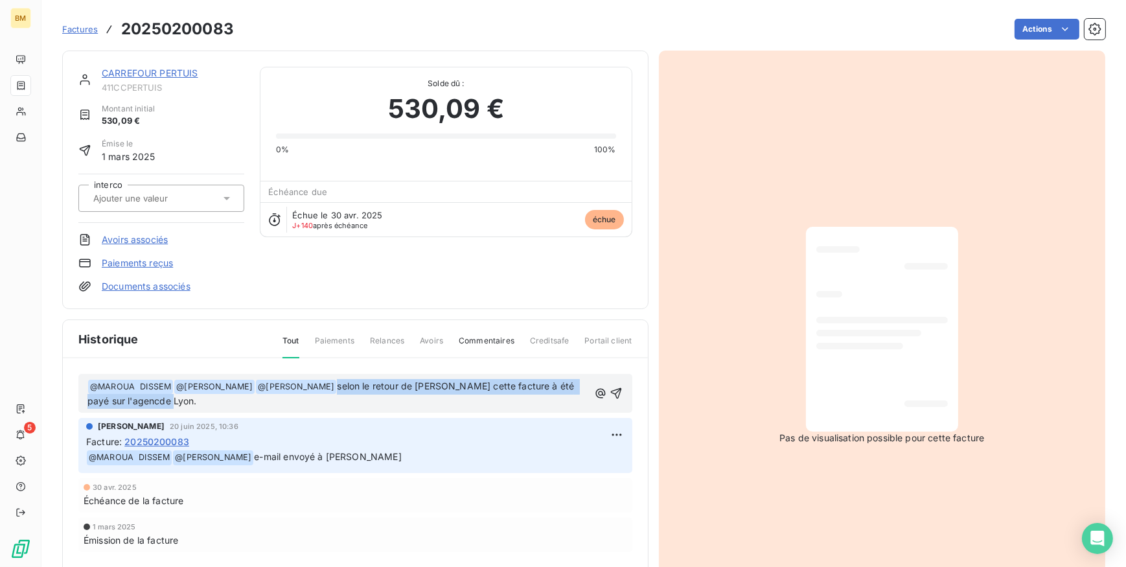
drag, startPoint x: 352, startPoint y: 382, endPoint x: 406, endPoint y: 407, distance: 59.1
click at [406, 407] on p "﻿ @ MAROUA DISSEM ﻿ ﻿ @ [PERSON_NAME] ﻿ ﻿ @ [PERSON_NAME] ﻿ selon le retour de …" at bounding box center [337, 394] width 501 height 30
drag, startPoint x: 395, startPoint y: 388, endPoint x: 196, endPoint y: 417, distance: 201.0
click at [220, 408] on p "﻿ @ MAROUA DISSEM ﻿ ﻿ @ [PERSON_NAME] ﻿ ﻿ @ [PERSON_NAME] ﻿ selon le retour de …" at bounding box center [337, 394] width 501 height 30
click at [135, 396] on span "selon le retour de [PERSON_NAME] cette facture à été payé sur l'agencde Lyon." at bounding box center [331, 393] width 489 height 27
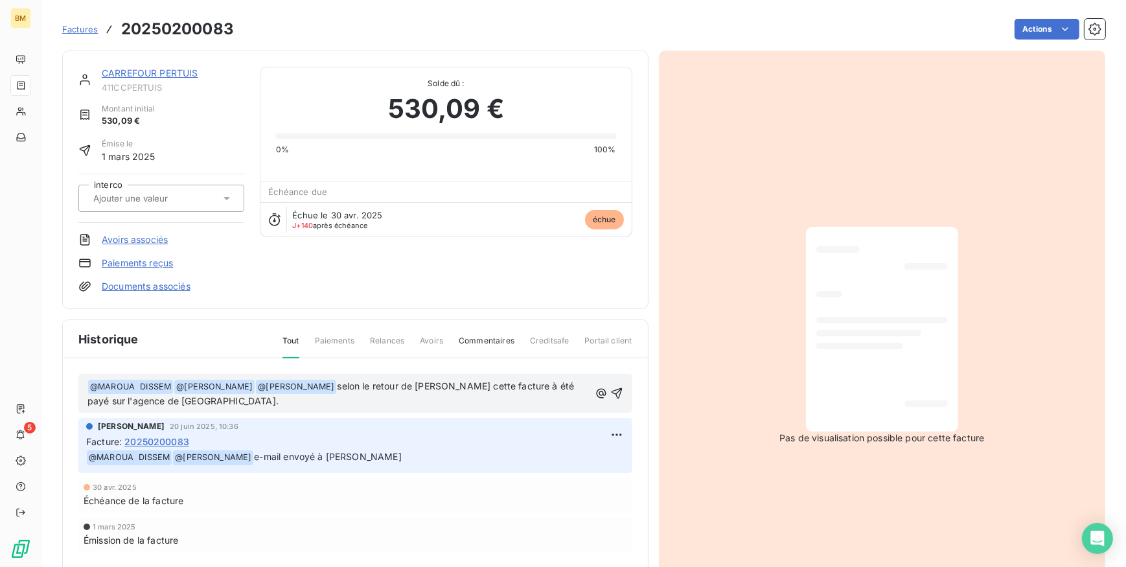
click at [198, 399] on p "﻿ @ MAROUA DISSEM ﻿ ﻿ @ [PERSON_NAME] ﻿ ﻿ @ [PERSON_NAME] ﻿ selon le retour de …" at bounding box center [338, 394] width 502 height 30
click at [614, 391] on icon "button" at bounding box center [616, 393] width 11 height 11
